Goal: Task Accomplishment & Management: Use online tool/utility

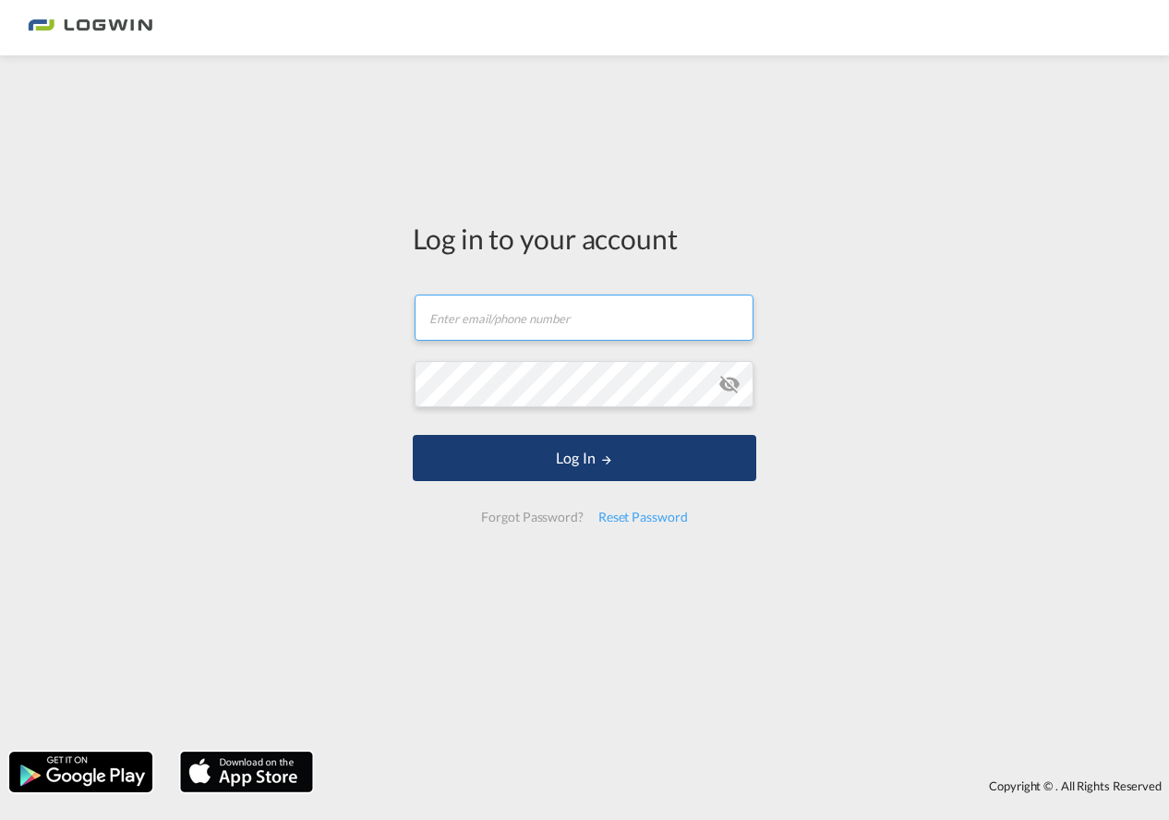
type input "[PERSON_NAME][EMAIL_ADDRESS][PERSON_NAME][DOMAIN_NAME]"
click at [613, 449] on button "Log In" at bounding box center [585, 458] width 344 height 46
